Goal: Task Accomplishment & Management: Manage account settings

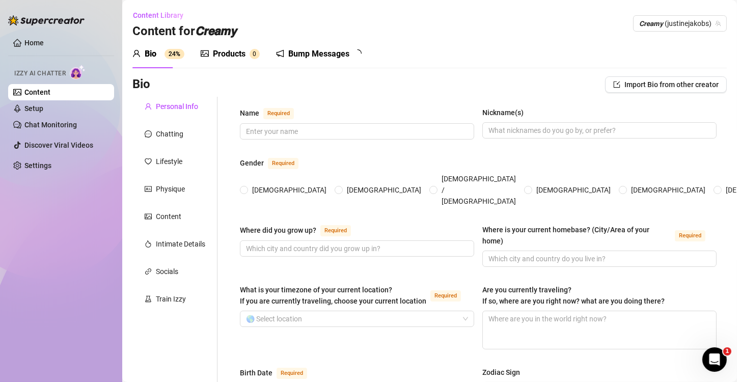
click at [376, 10] on div "Content Library Content for 𝘾𝙧𝙚𝙖𝙢𝙮 𝘾𝙧𝙚𝙖𝙢𝙮 (justinejakobs)" at bounding box center [430, 23] width 595 height 33
type input "[PERSON_NAME]"
type input "[US_STATE]"
type input "Single"
type input "I have a dog"
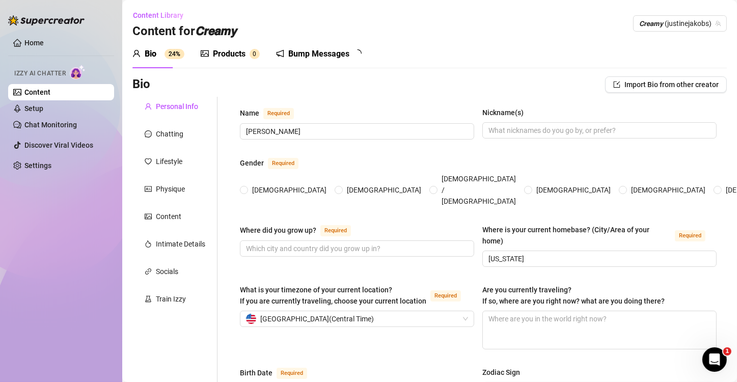
radio input "true"
type input "[DATE]"
click at [309, 53] on div "Bump Messages" at bounding box center [318, 54] width 61 height 12
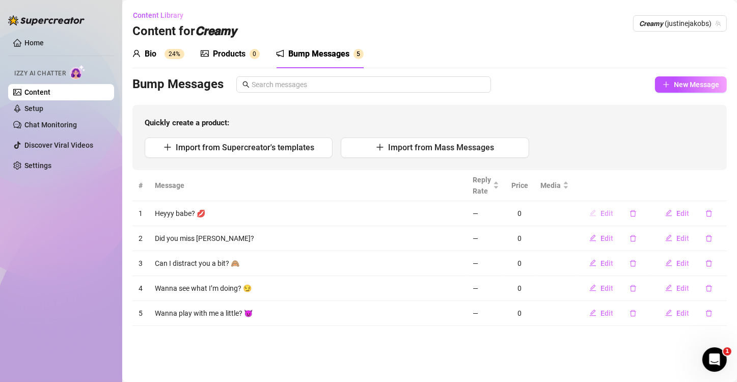
click at [605, 215] on span "Edit" at bounding box center [607, 213] width 13 height 8
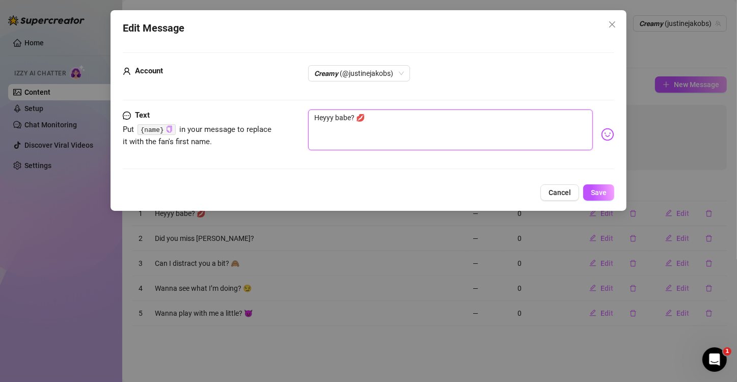
drag, startPoint x: 383, startPoint y: 123, endPoint x: 236, endPoint y: 115, distance: 147.0
click at [236, 115] on div "Text Put {name} in your message to replace it with the fan's first name. Heyyy …" at bounding box center [369, 135] width 492 height 50
paste textarea "Babe 👀"
type textarea "Babe 👀"
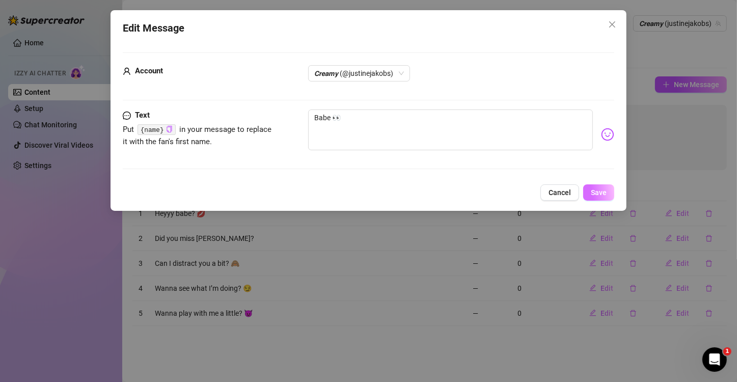
click at [608, 192] on button "Save" at bounding box center [599, 192] width 31 height 16
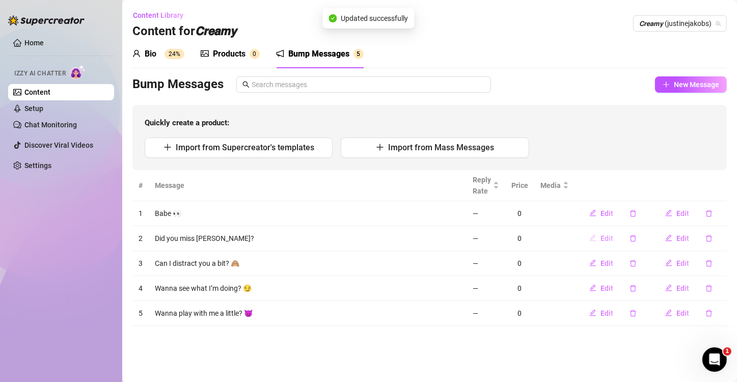
click at [606, 235] on span "Edit" at bounding box center [607, 238] width 13 height 8
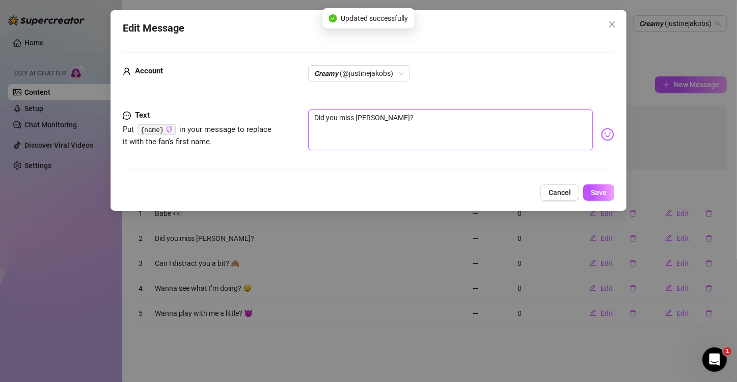
drag, startPoint x: 399, startPoint y: 116, endPoint x: 283, endPoint y: 114, distance: 115.7
click at [282, 115] on div "Text Put {name} in your message to replace it with the fan's first name. Did yo…" at bounding box center [369, 135] width 492 height 50
paste textarea "Hard rn?"
type textarea "Hard rn?"
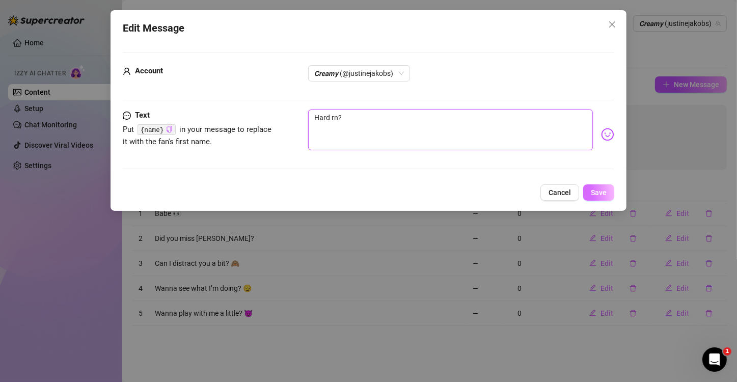
type textarea "Hard rn?"
click at [606, 196] on span "Save" at bounding box center [599, 193] width 16 height 8
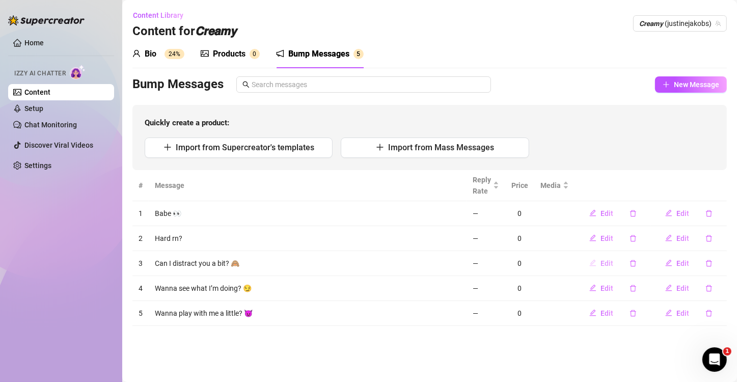
click at [604, 260] on span "Edit" at bounding box center [607, 263] width 13 height 8
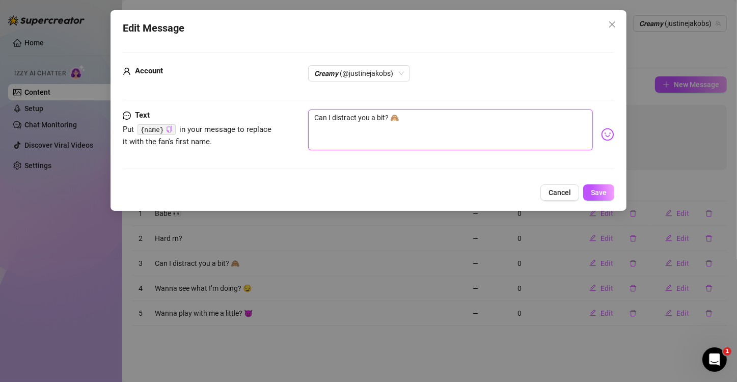
drag, startPoint x: 420, startPoint y: 121, endPoint x: 145, endPoint y: 73, distance: 279.4
click at [134, 68] on form "Account 𝘾𝙧𝙚𝙖𝙢𝙮 (@justinejakobs) Text Put {name} in your message to replace it w…" at bounding box center [369, 115] width 492 height 126
paste textarea "Need me tight?"
type textarea "Need me tight?"
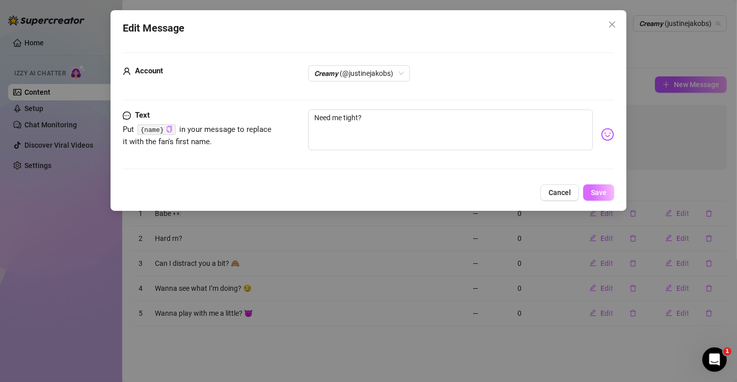
click at [595, 194] on span "Save" at bounding box center [599, 193] width 16 height 8
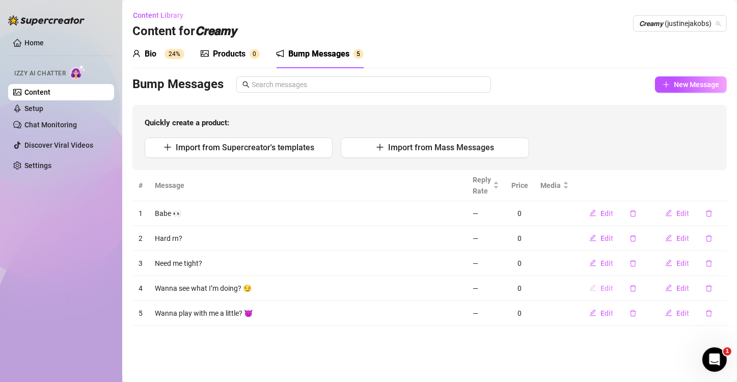
click at [605, 294] on button "Edit" at bounding box center [601, 288] width 40 height 16
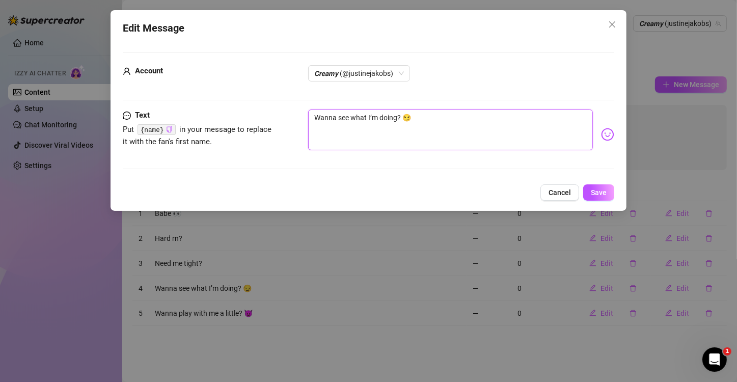
drag, startPoint x: 440, startPoint y: 126, endPoint x: 67, endPoint y: 58, distance: 379.2
click at [66, 58] on div "Edit Message Account 𝘾𝙧𝙚𝙖𝙢𝙮 (@justinejakobs) Text Put {name} in your message to…" at bounding box center [368, 191] width 737 height 382
paste textarea "Should I ride"
type textarea "Should I ride? 😏"
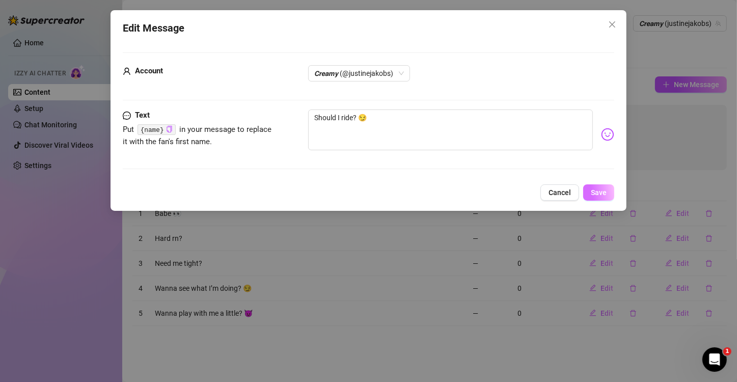
click at [601, 194] on span "Save" at bounding box center [599, 193] width 16 height 8
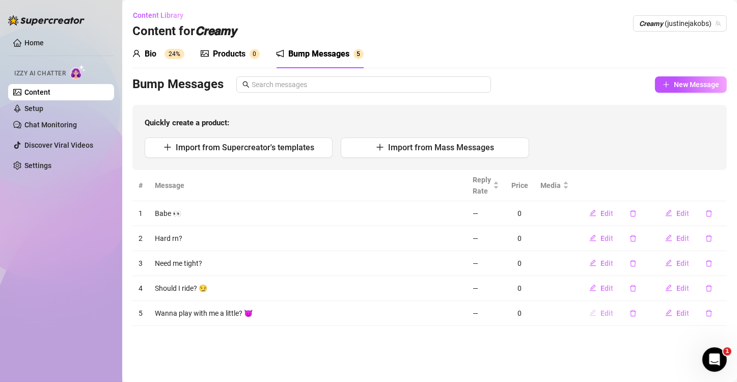
click at [605, 318] on button "Edit" at bounding box center [601, 313] width 40 height 16
type textarea "Wanna play with me a little? 😈"
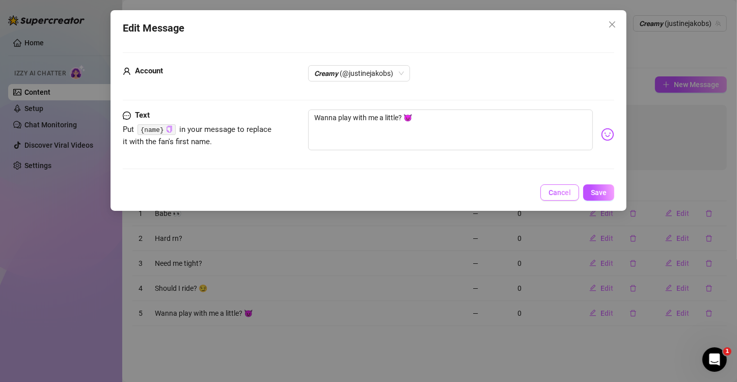
click at [549, 197] on button "Cancel" at bounding box center [560, 192] width 39 height 16
